Goal: Information Seeking & Learning: Learn about a topic

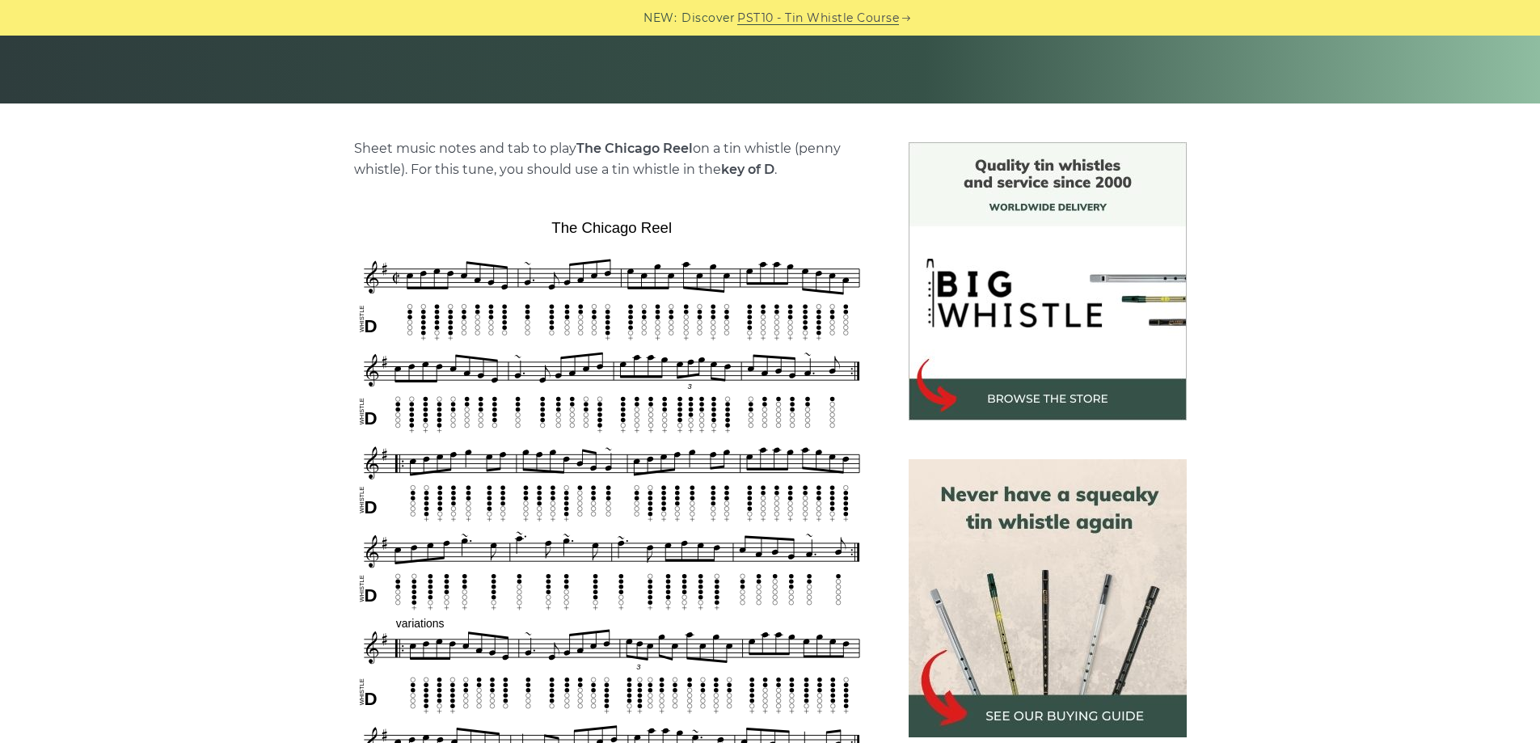
scroll to position [323, 0]
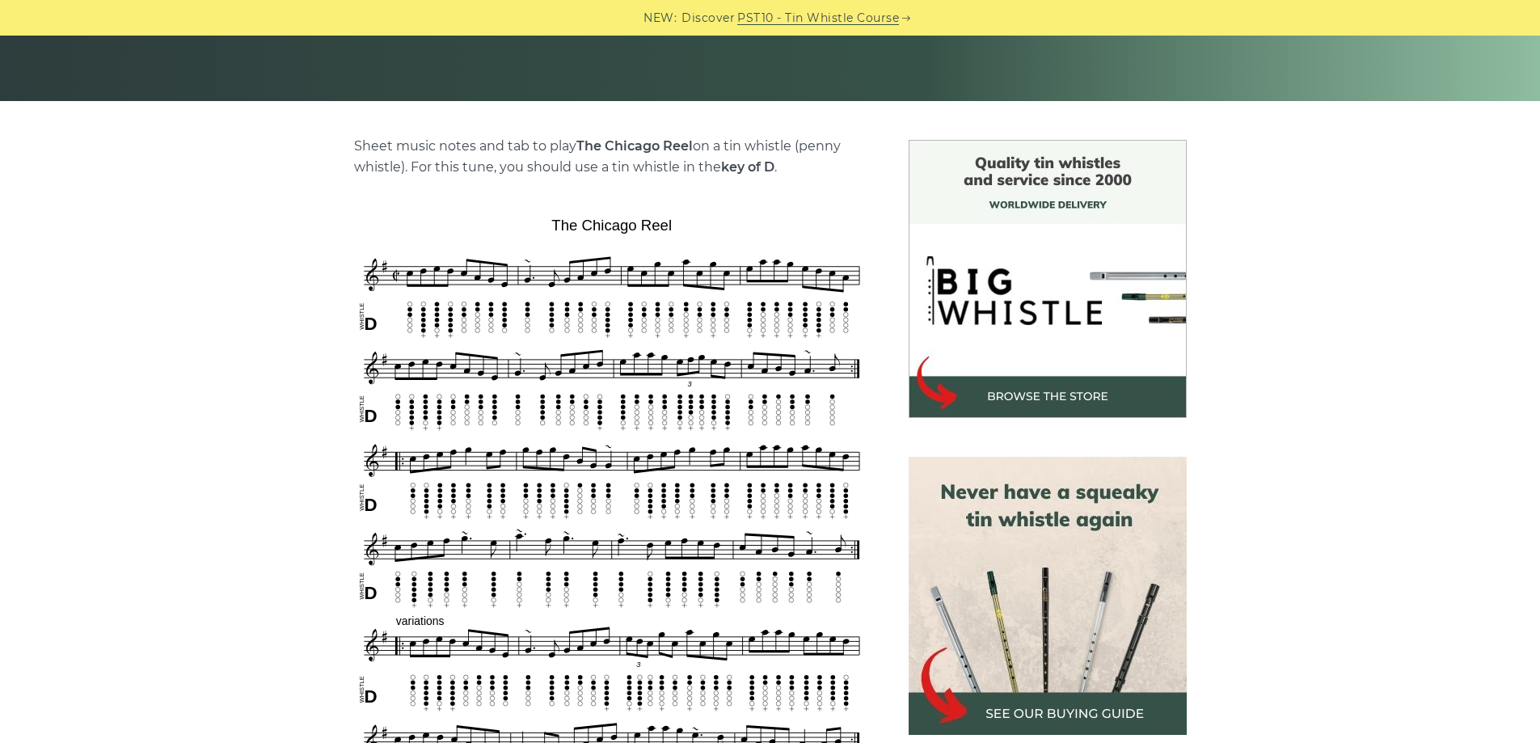
drag, startPoint x: 540, startPoint y: 175, endPoint x: 563, endPoint y: 169, distance: 23.3
click at [544, 174] on p "Sheet music notes and tab to play The Chicago Reel on a tin whistle (penny whis…" at bounding box center [612, 157] width 516 height 42
drag, startPoint x: 563, startPoint y: 169, endPoint x: 671, endPoint y: 170, distance: 108.4
click at [671, 170] on p "Sheet music notes and tab to play The Chicago Reel on a tin whistle (penny whis…" at bounding box center [612, 157] width 516 height 42
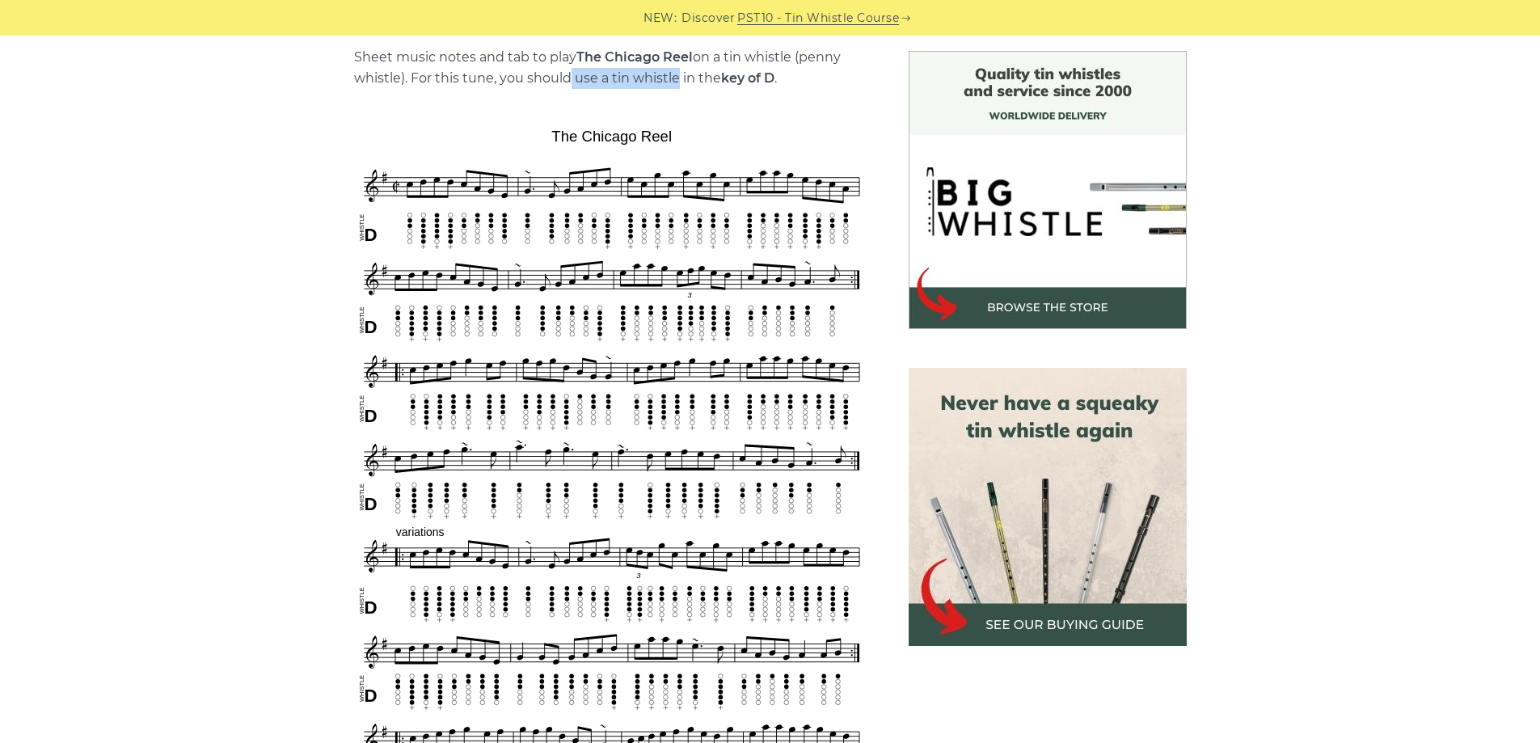
scroll to position [404, 0]
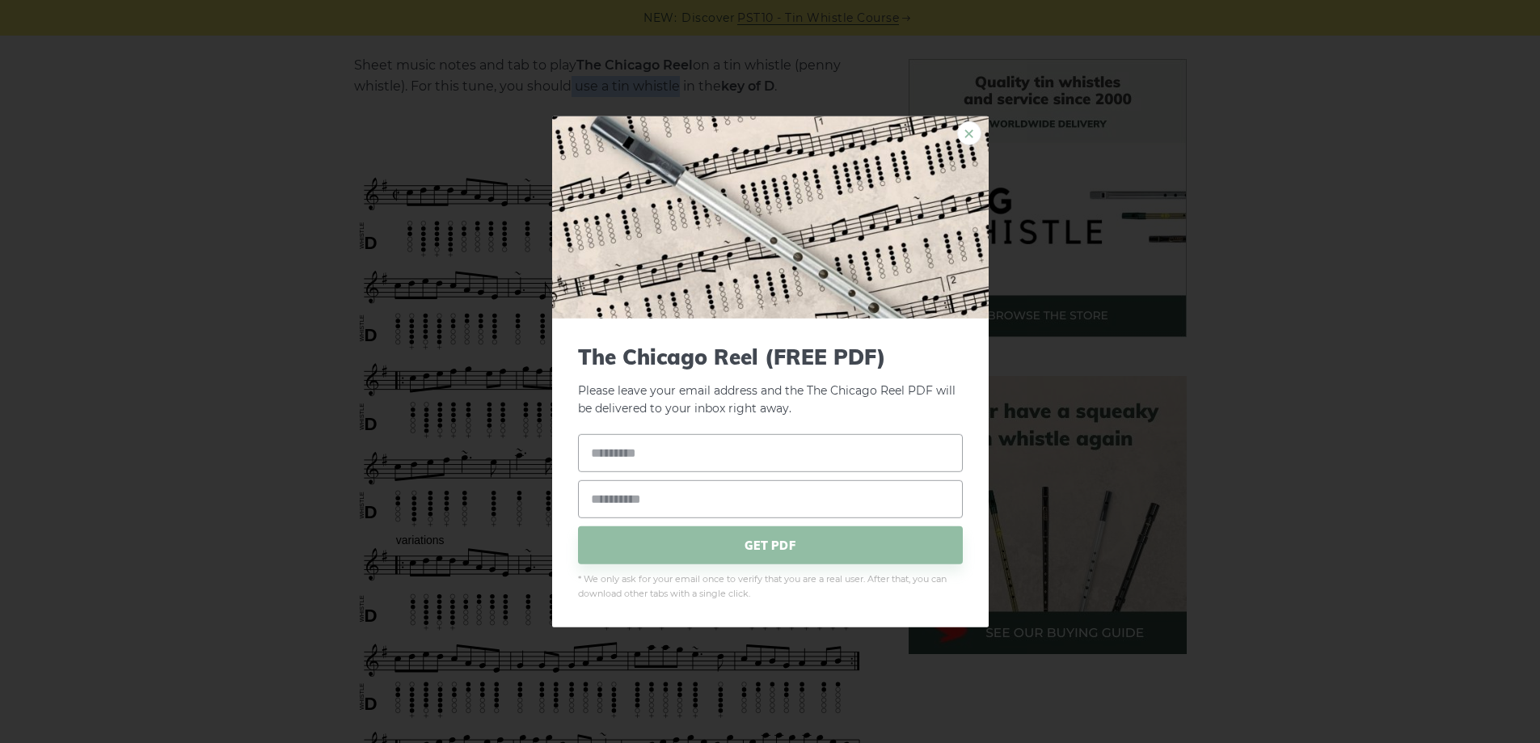
click at [976, 130] on link "×" at bounding box center [969, 132] width 24 height 24
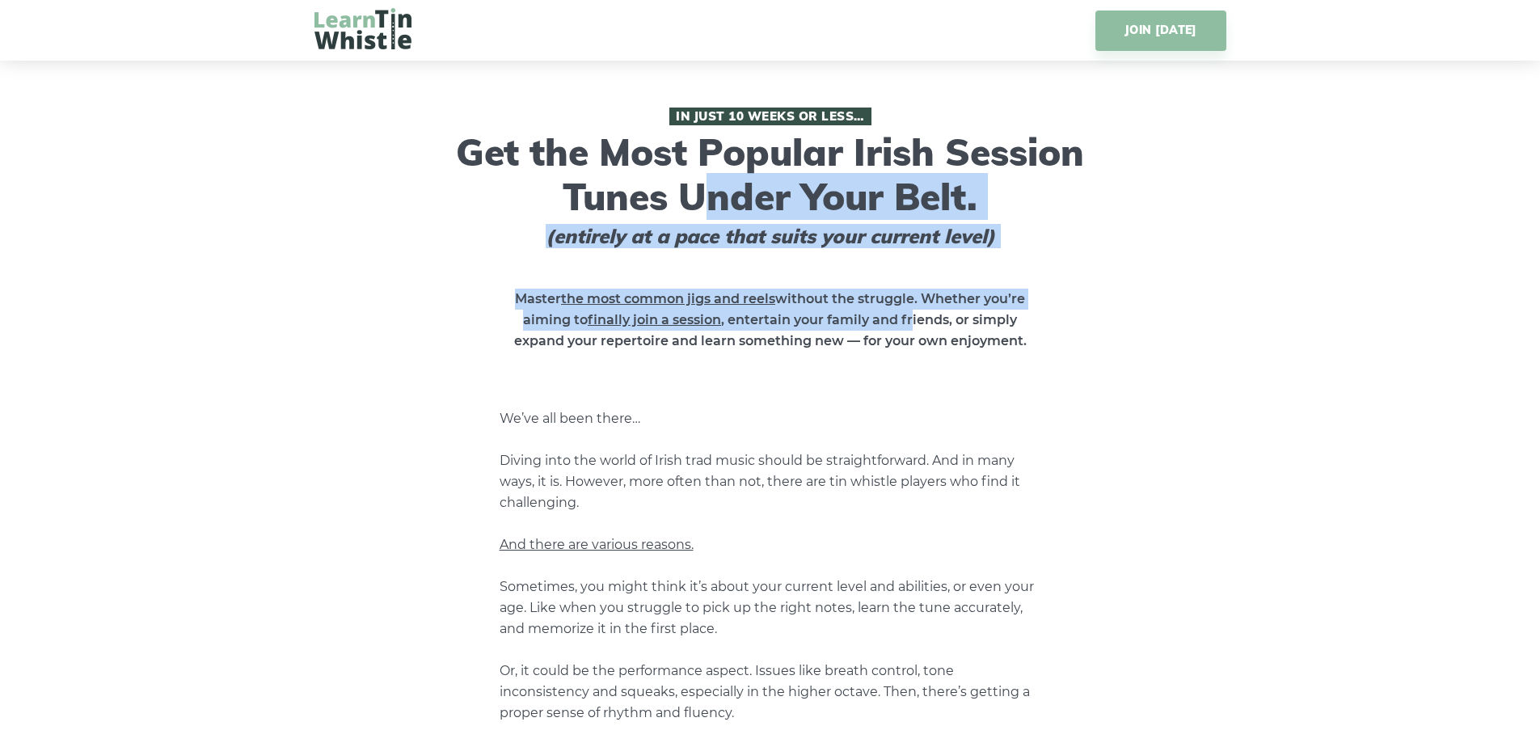
drag, startPoint x: 678, startPoint y: 197, endPoint x: 913, endPoint y: 319, distance: 264.7
click at [913, 319] on div "In Just 10 Weeks or Less… Get the Most Popular Irish Session Tunes Under Your B…" at bounding box center [771, 658] width 912 height 1100
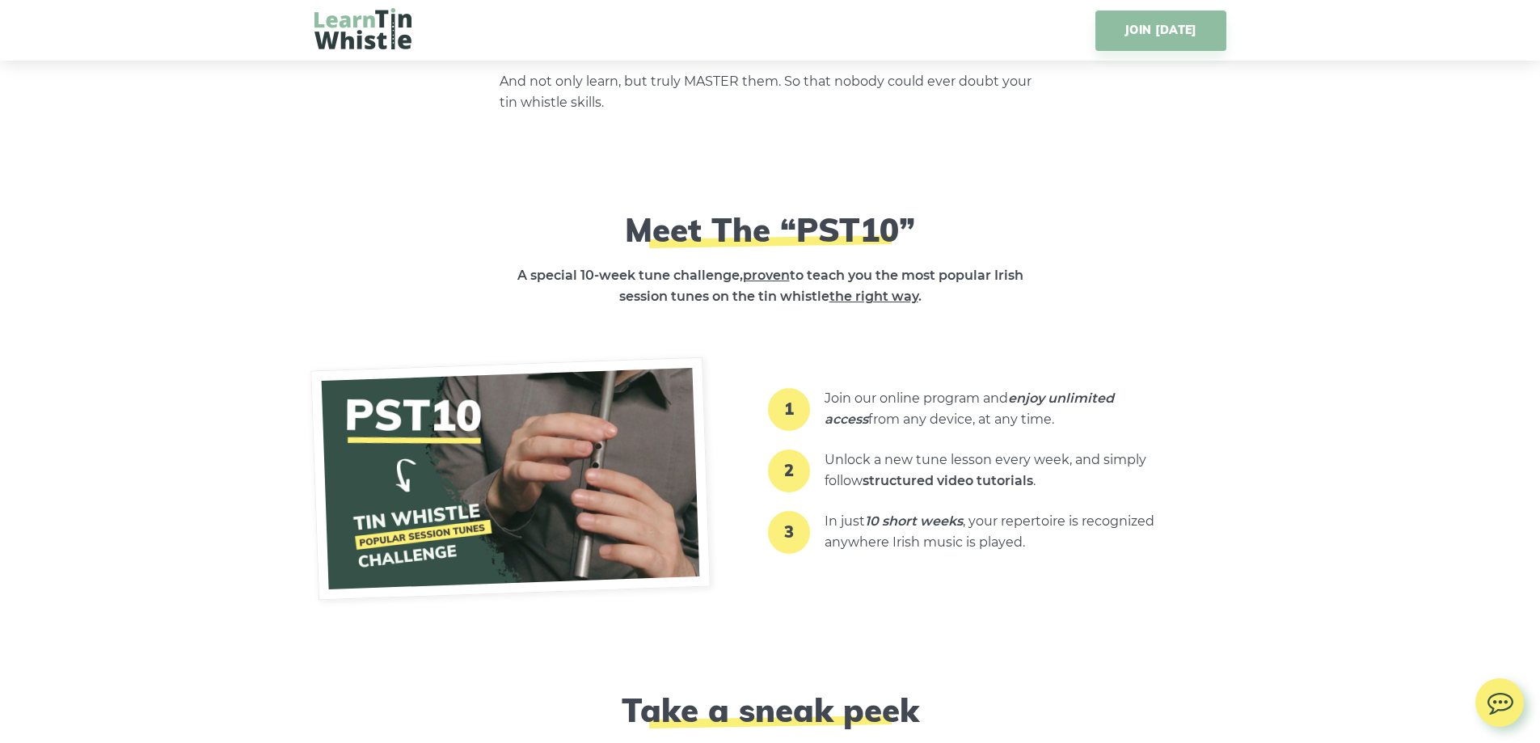
scroll to position [1860, 0]
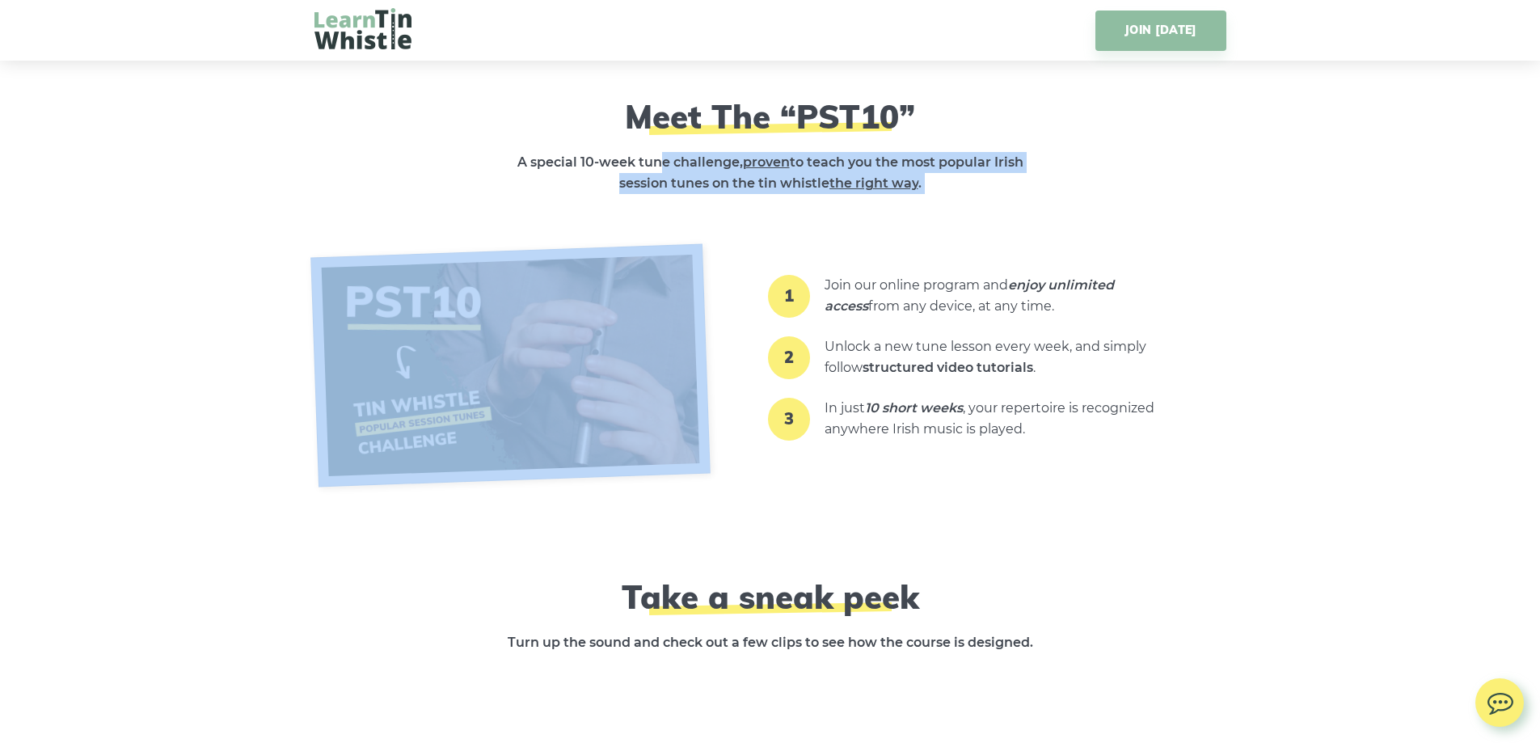
drag, startPoint x: 658, startPoint y: 158, endPoint x: 1067, endPoint y: 199, distance: 410.3
click at [1067, 199] on div "Meet The “PST10” A special 10-week tune challenge, proven to teach you the most…" at bounding box center [771, 288] width 912 height 383
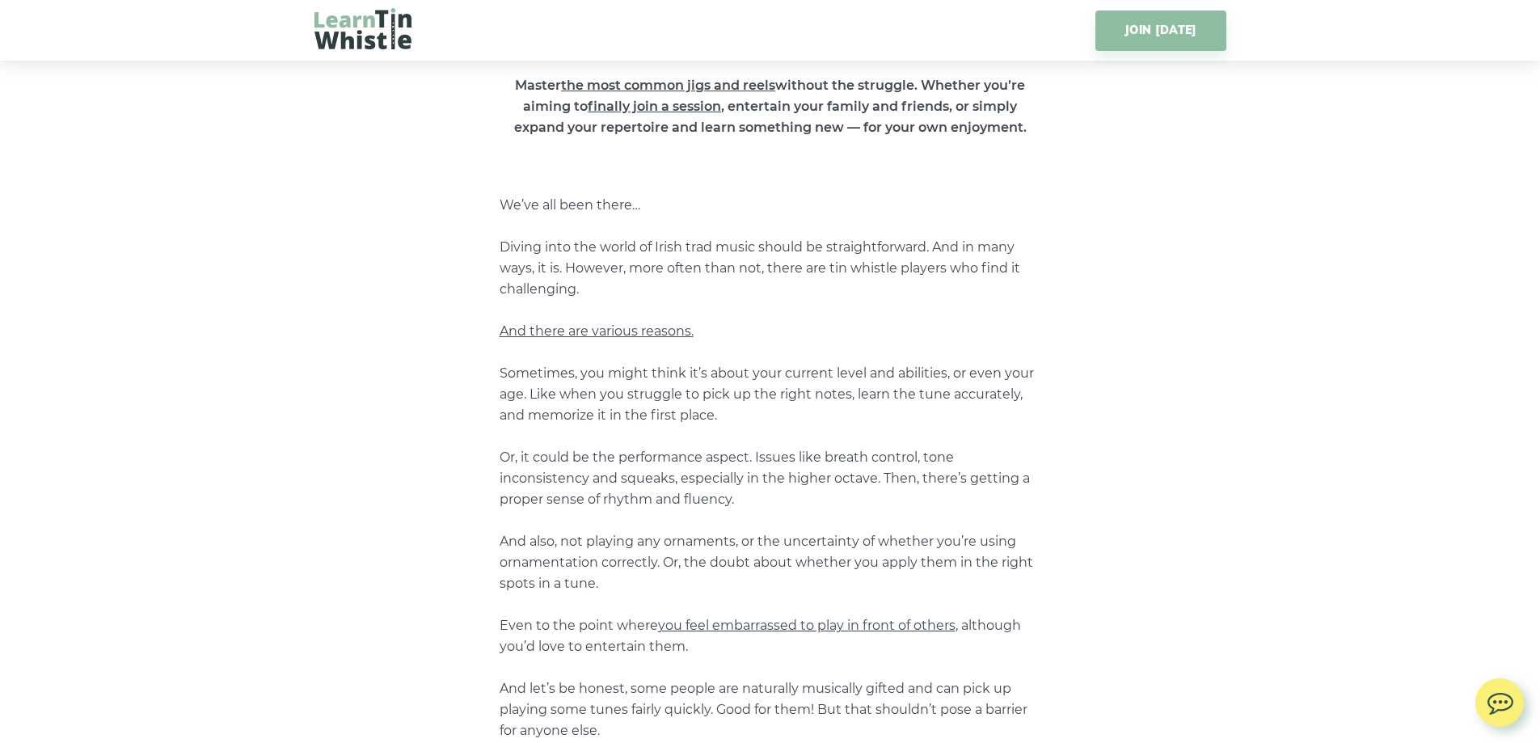
scroll to position [0, 0]
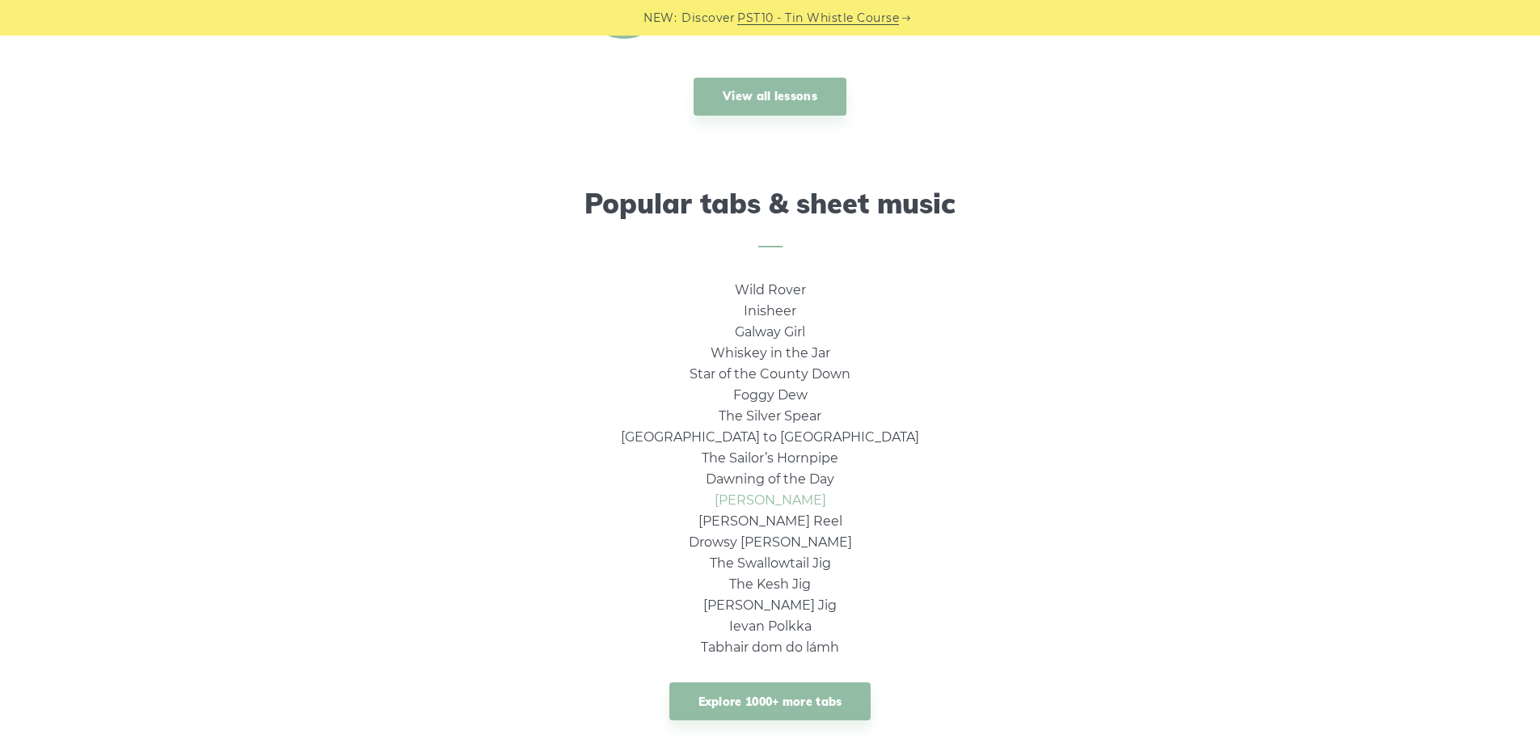
scroll to position [889, 0]
